Goal: Transaction & Acquisition: Complete application form

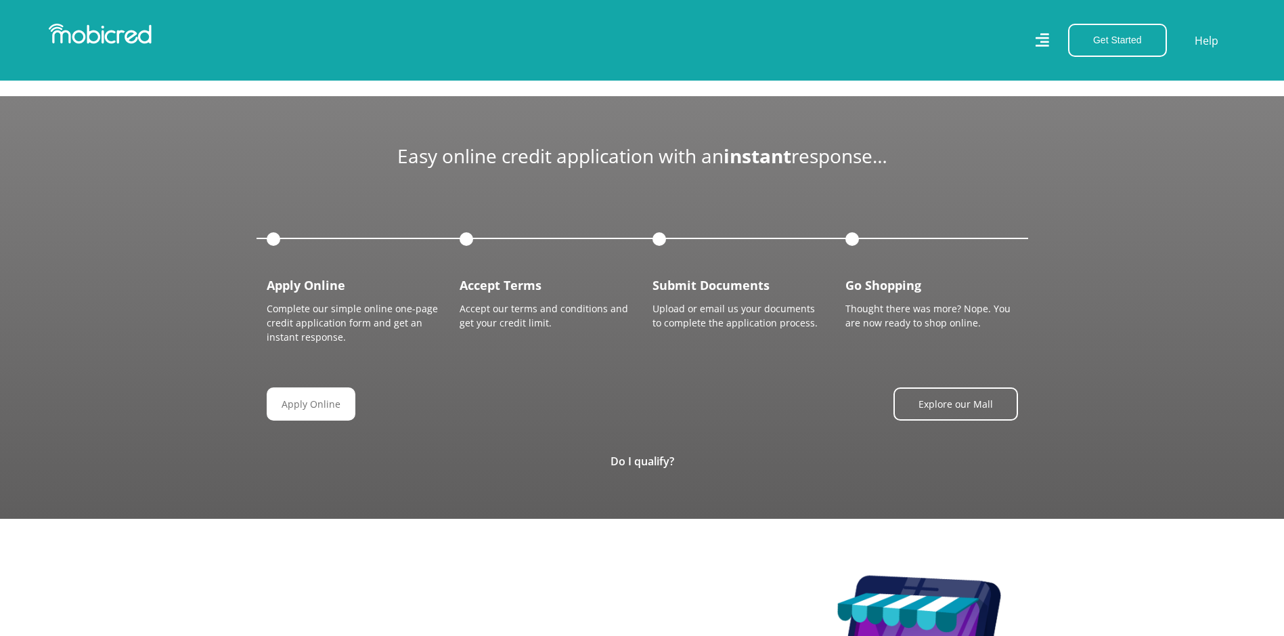
scroll to position [0, 772]
click at [642, 460] on link "Do I qualify?" at bounding box center [643, 461] width 64 height 15
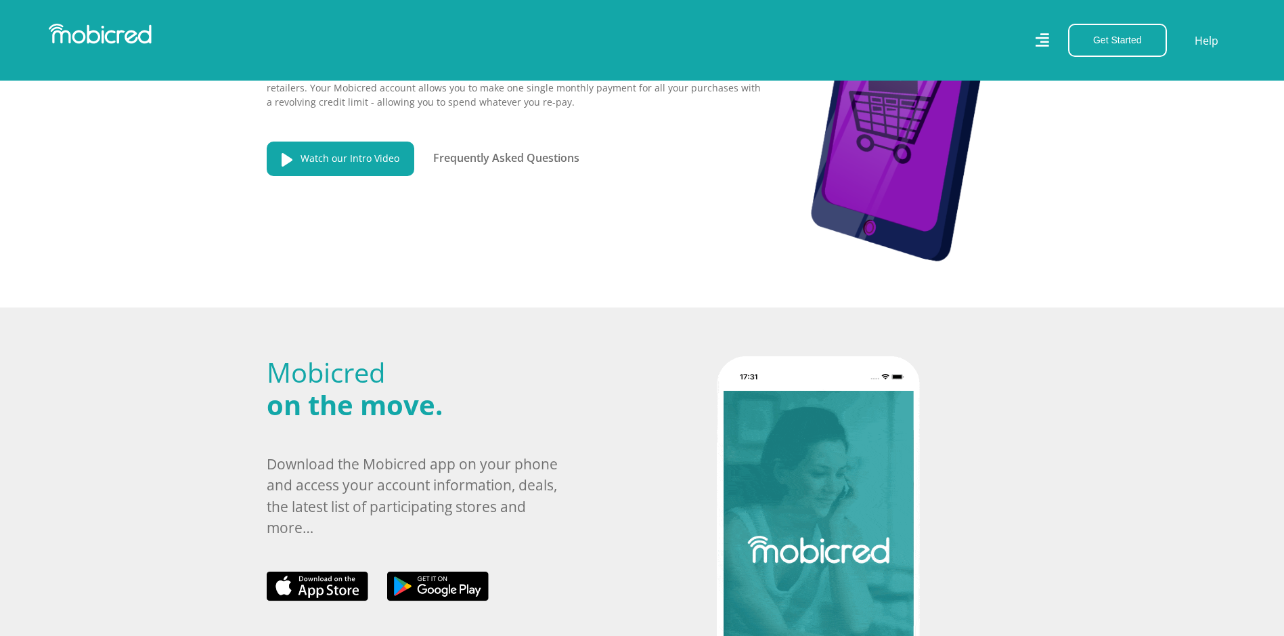
scroll to position [0, 0]
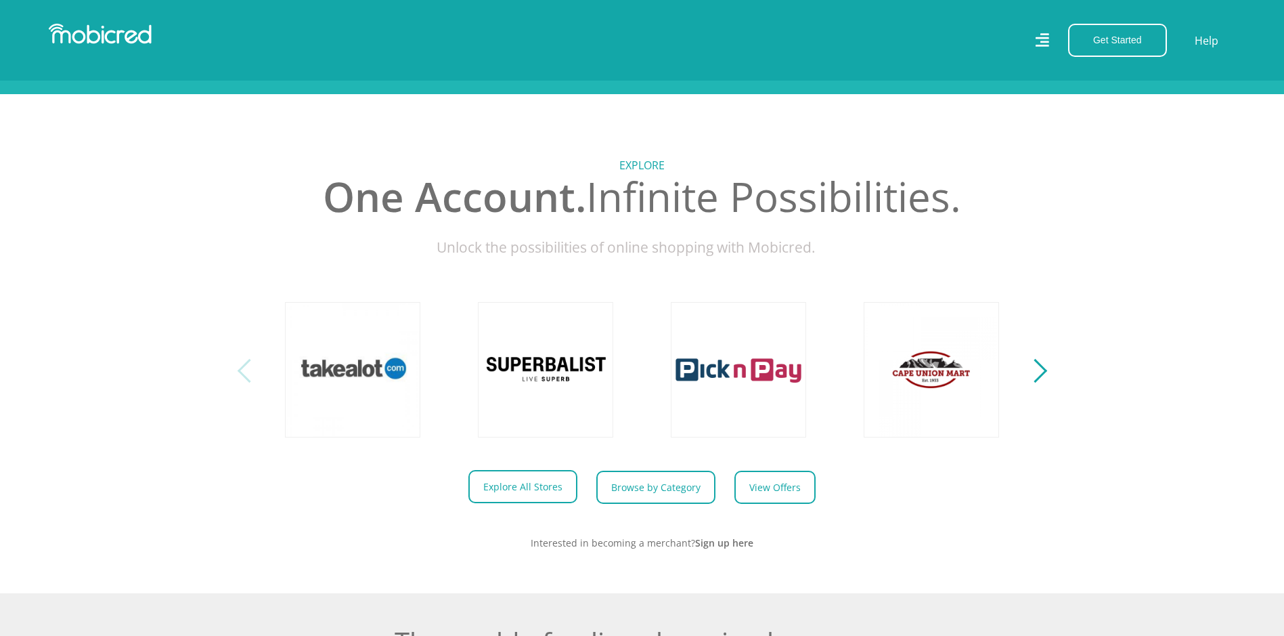
click at [544, 502] on link "Explore All Stores" at bounding box center [522, 486] width 109 height 33
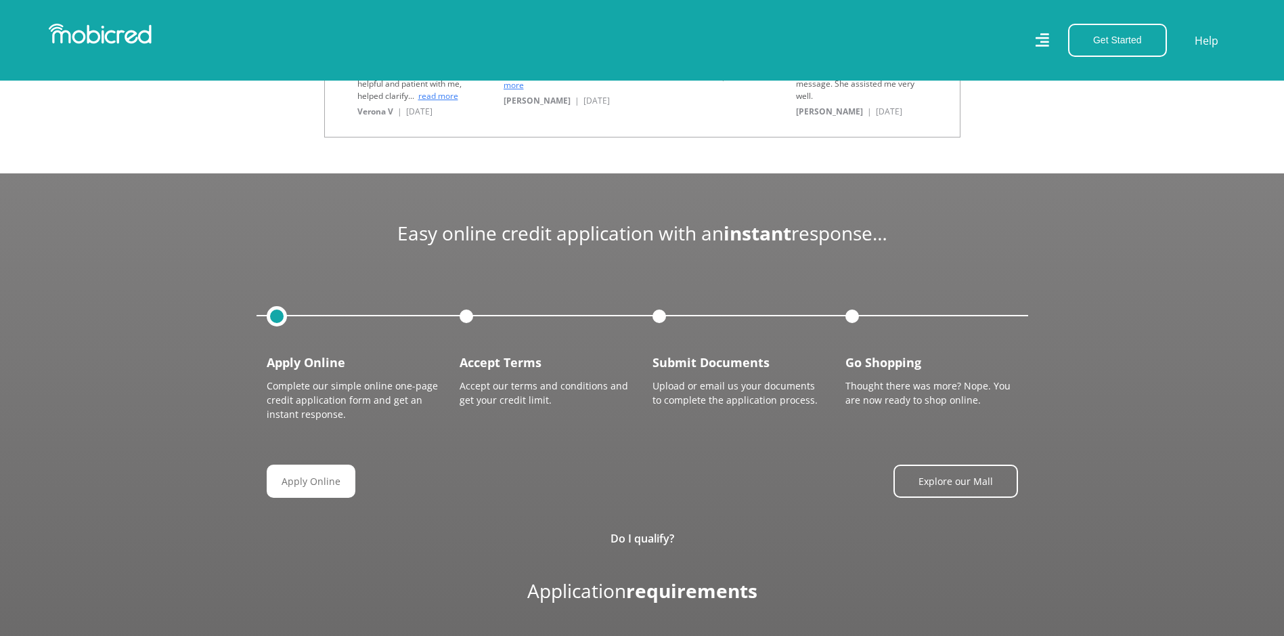
scroll to position [1557, 0]
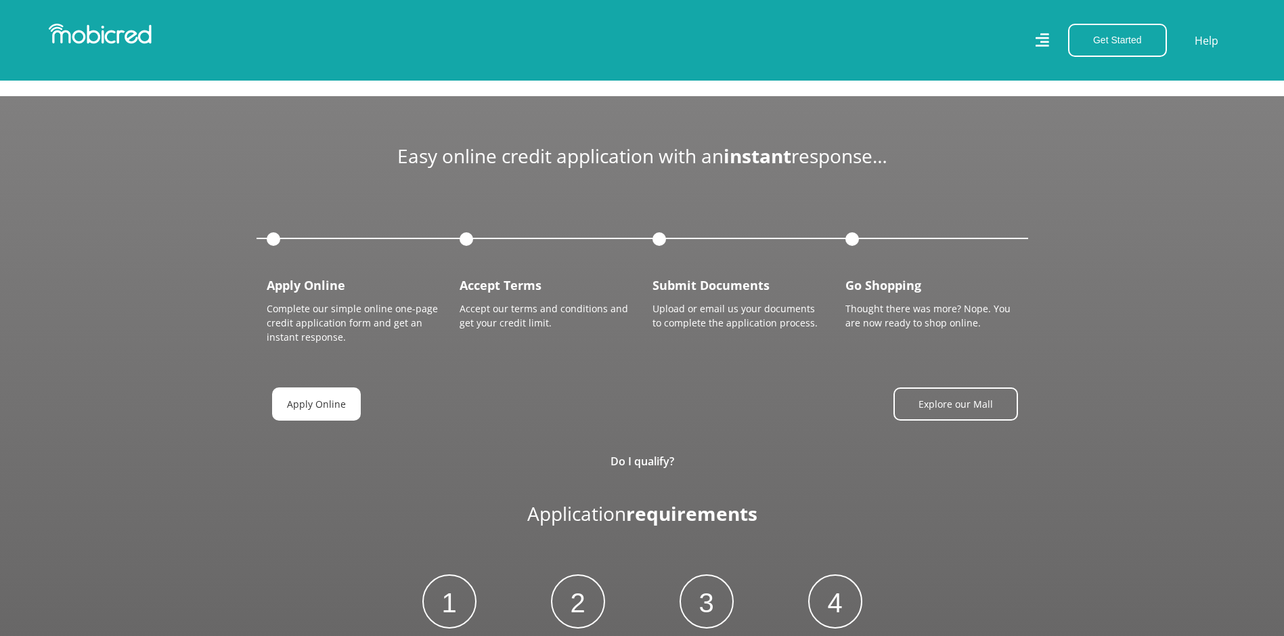
click at [319, 404] on link "Apply Online" at bounding box center [316, 403] width 89 height 33
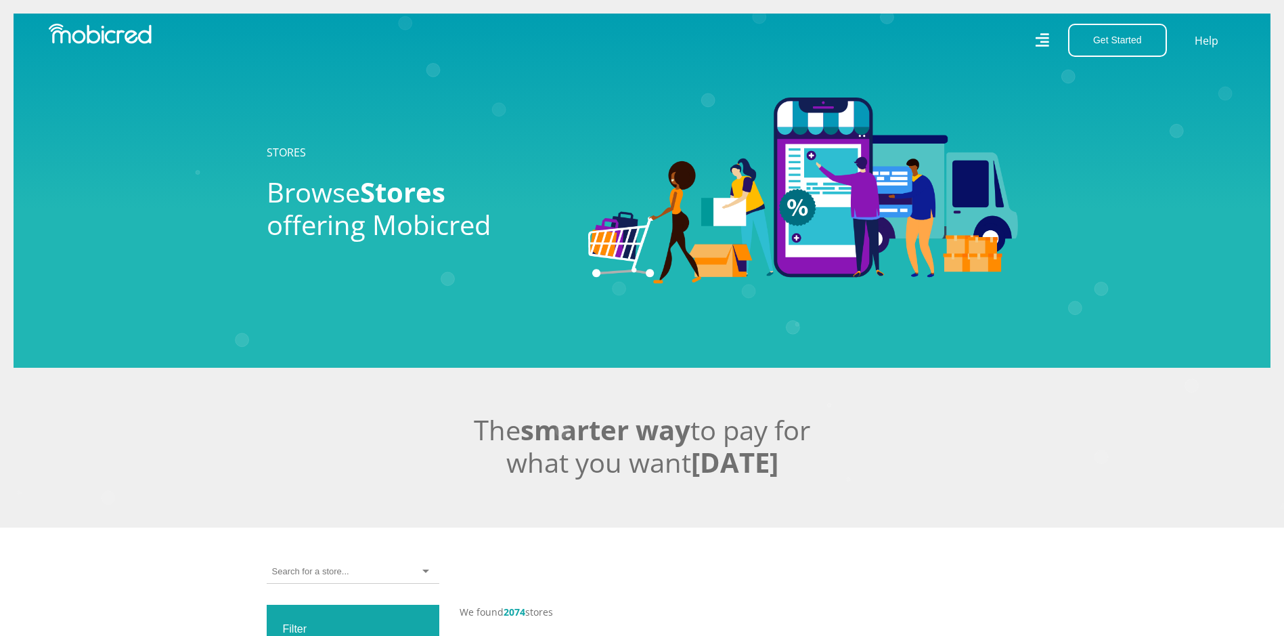
click at [1043, 41] on icon at bounding box center [1042, 40] width 14 height 20
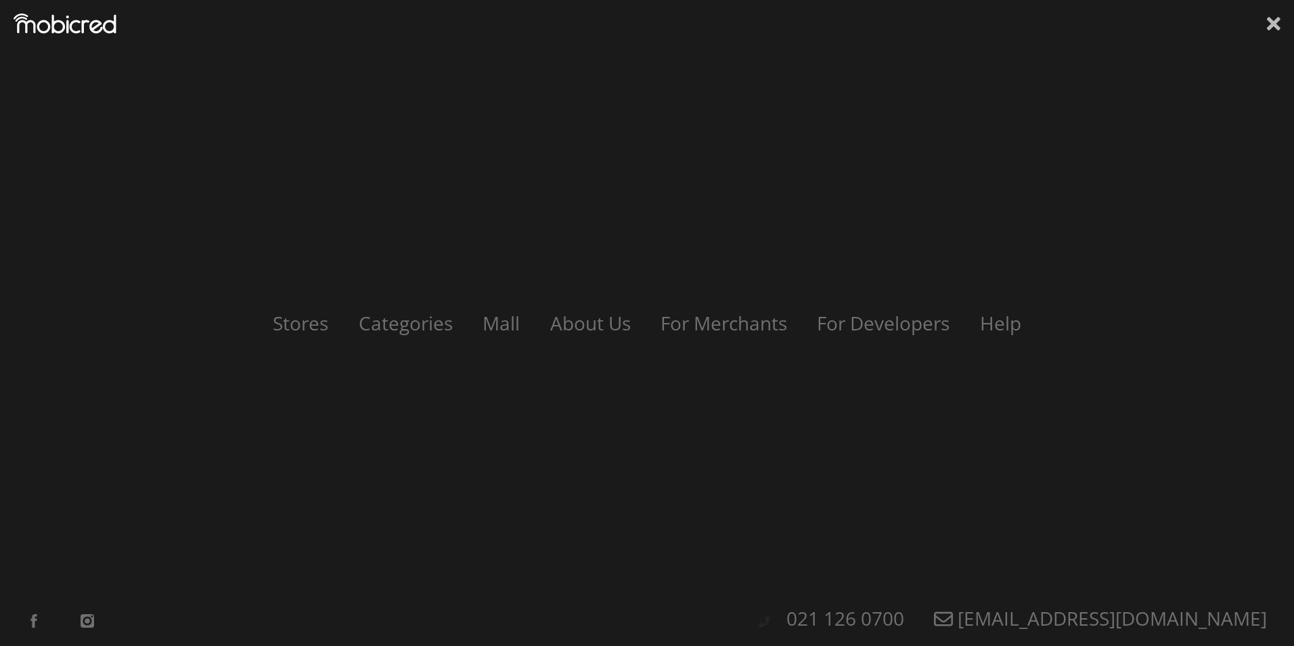
click at [1270, 21] on icon at bounding box center [1274, 24] width 14 height 14
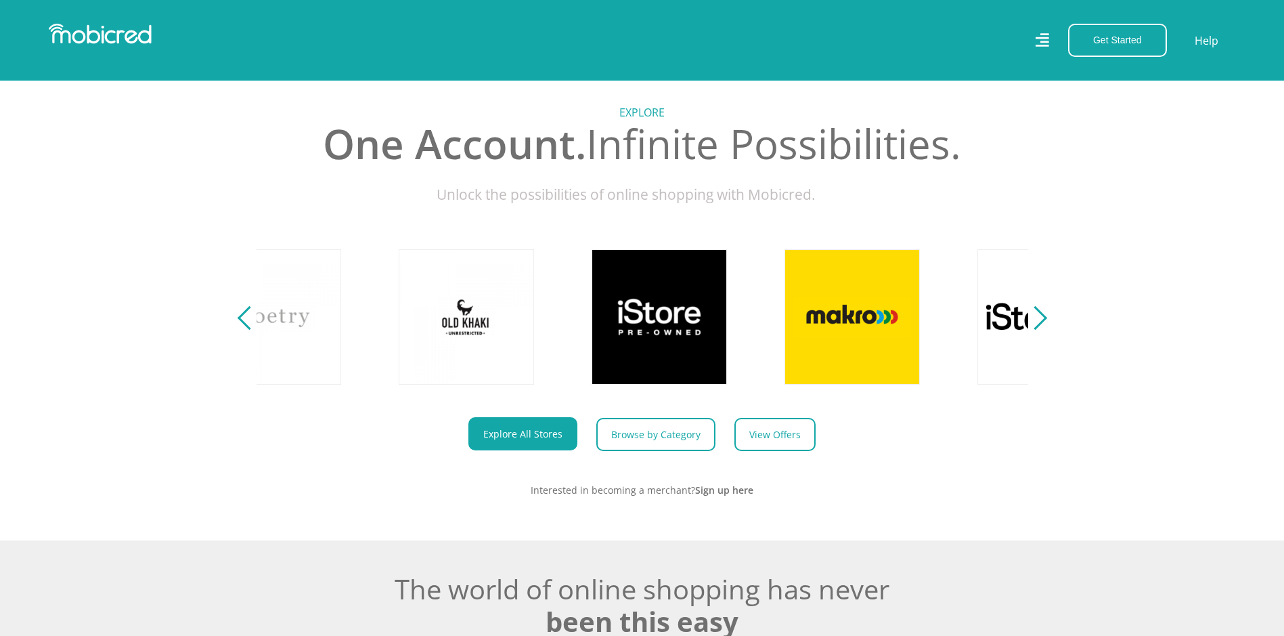
scroll to position [609, 0]
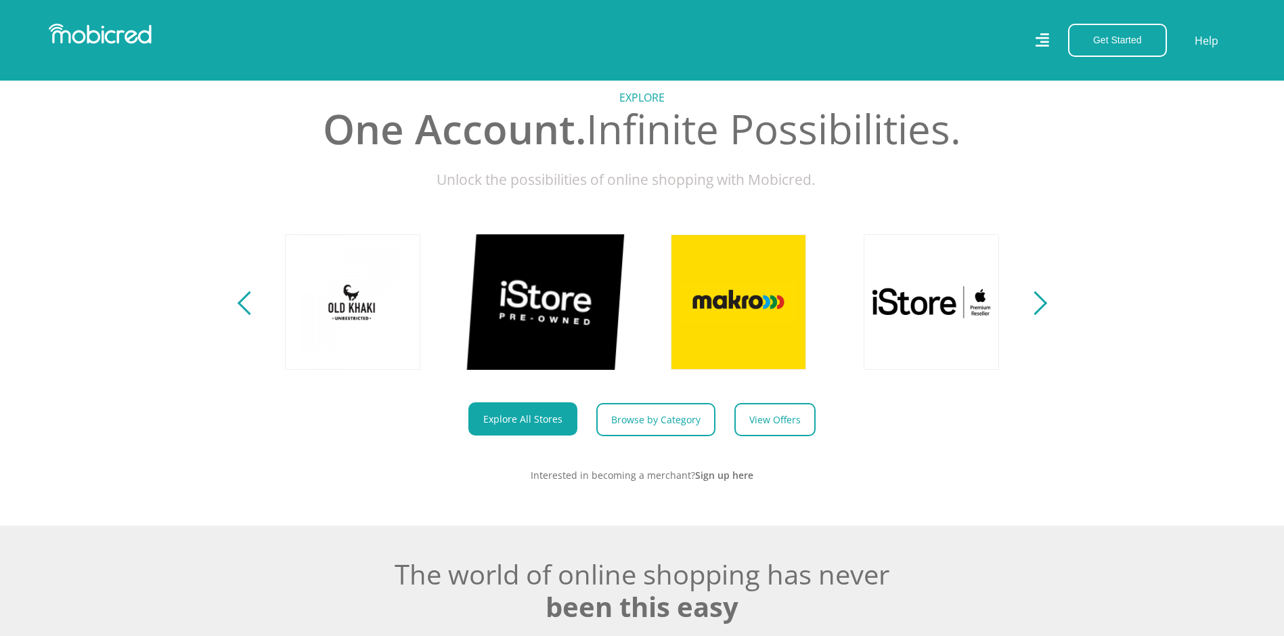
click at [550, 320] on link at bounding box center [545, 301] width 159 height 159
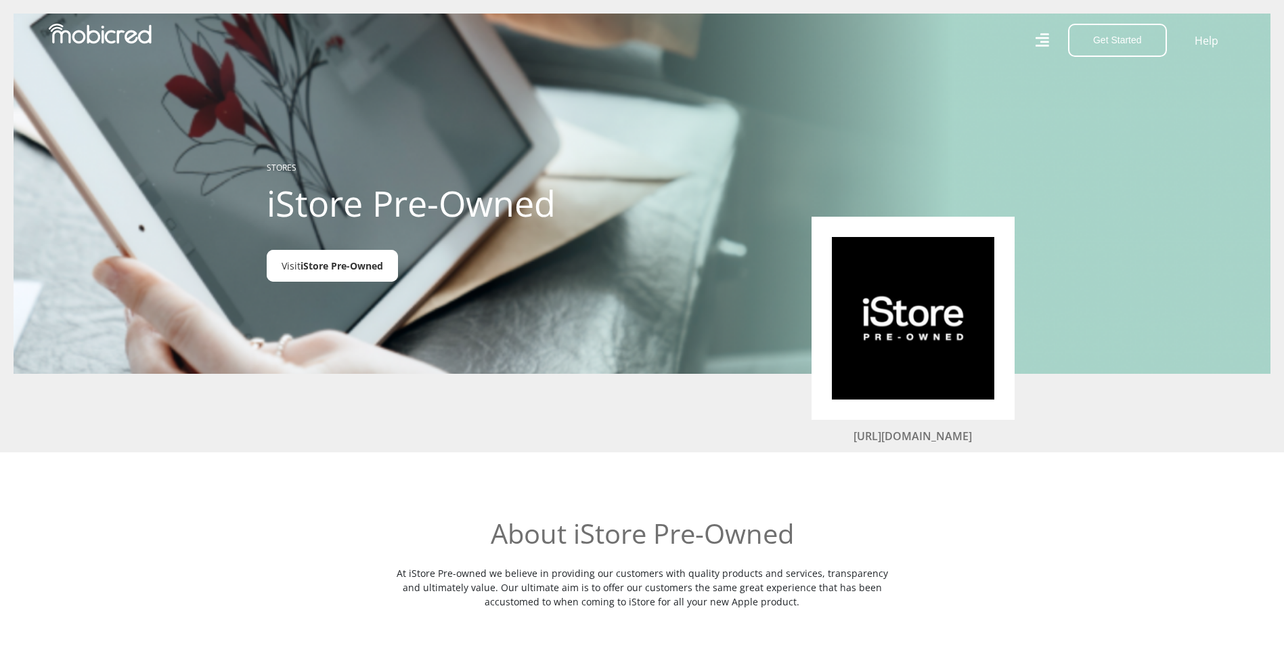
click at [311, 269] on span "iStore Pre-Owned" at bounding box center [342, 265] width 83 height 13
click at [343, 261] on span "iStore Pre-Owned" at bounding box center [342, 265] width 83 height 13
